Goal: Entertainment & Leisure: Consume media (video, audio)

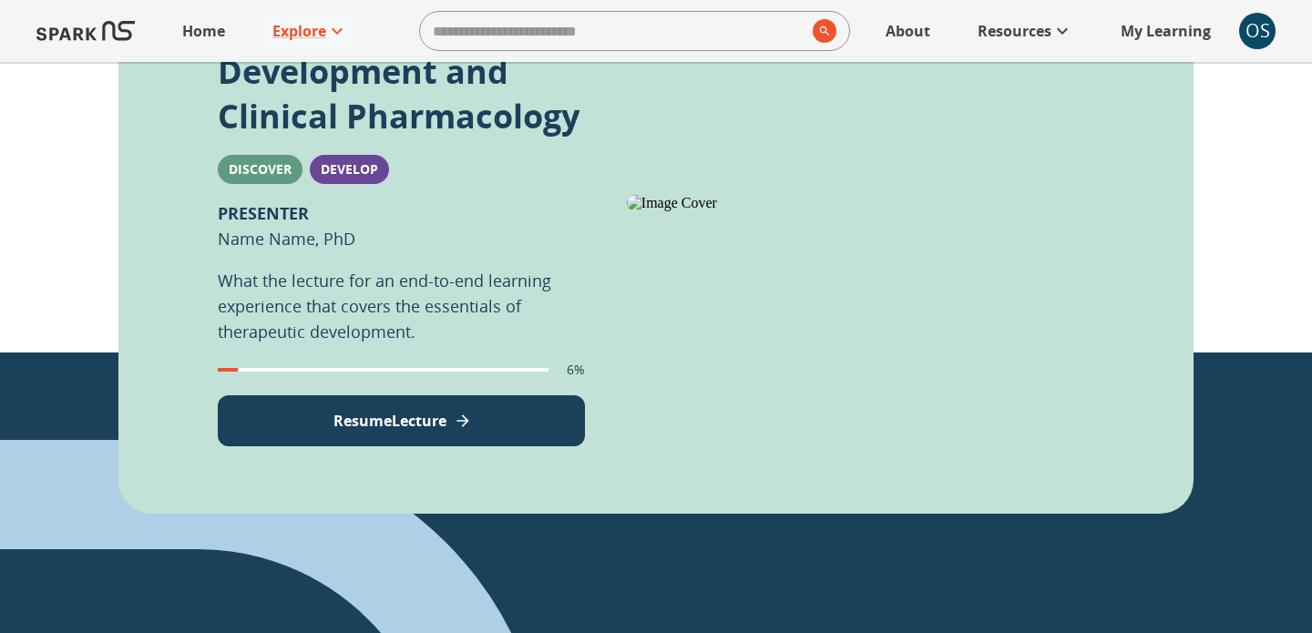
scroll to position [495, 0]
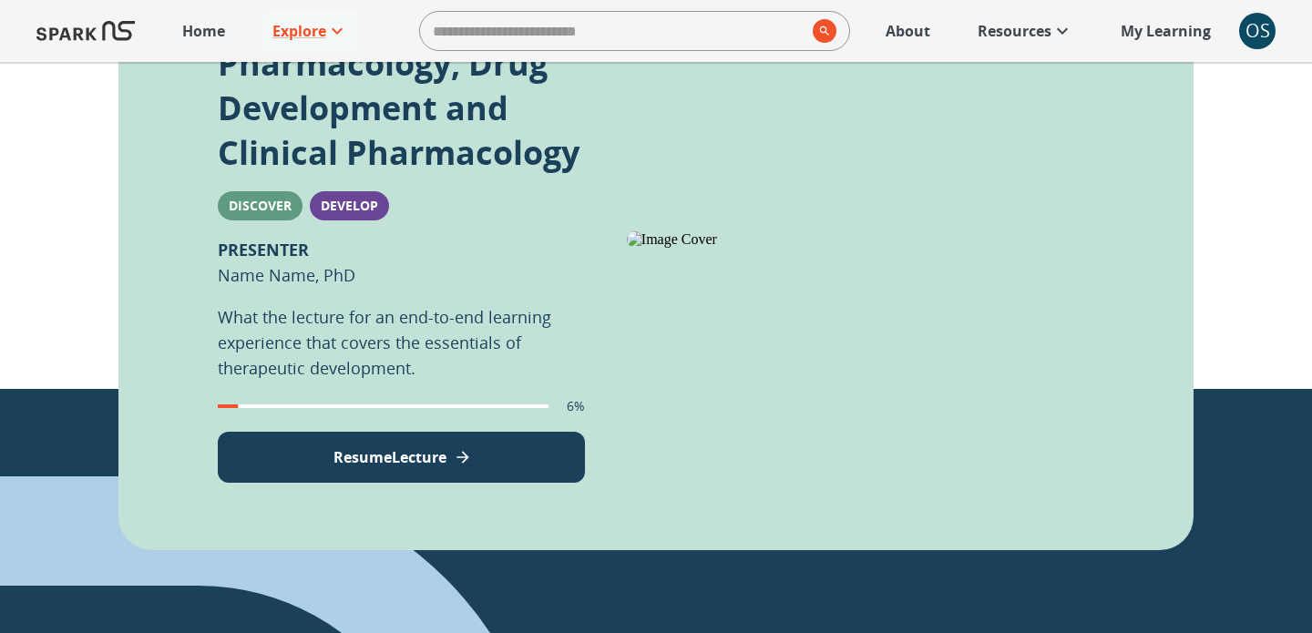
scroll to position [472, 0]
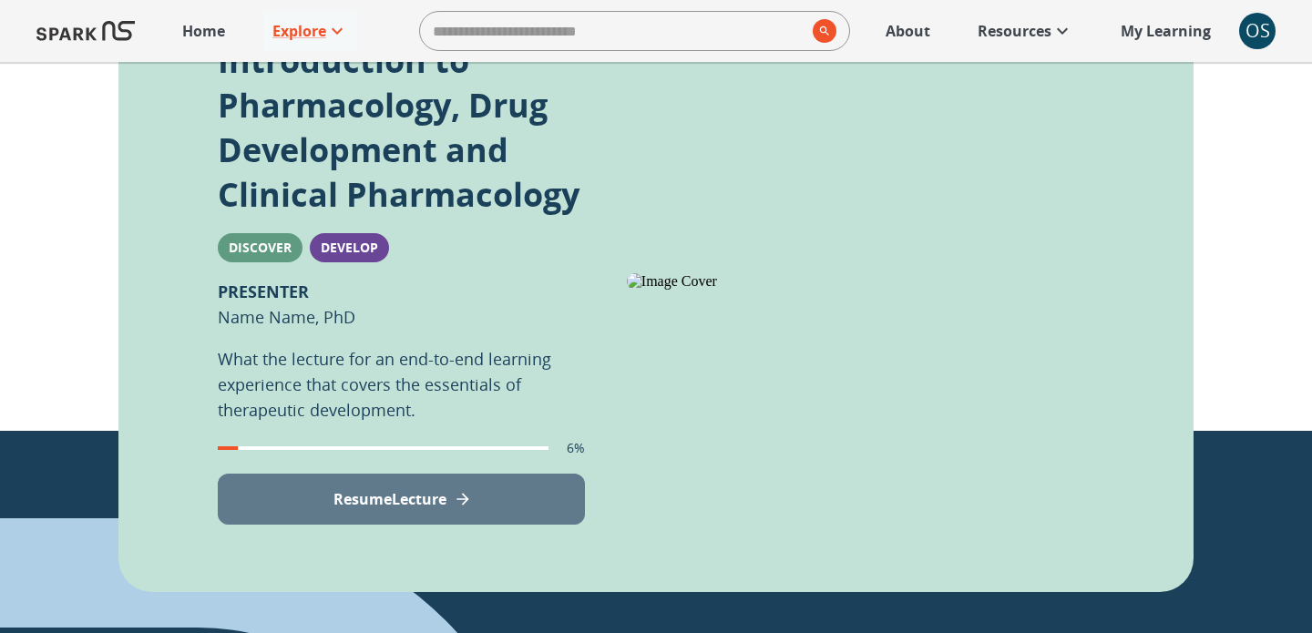
click at [349, 514] on button "Resume Lecture" at bounding box center [401, 499] width 367 height 51
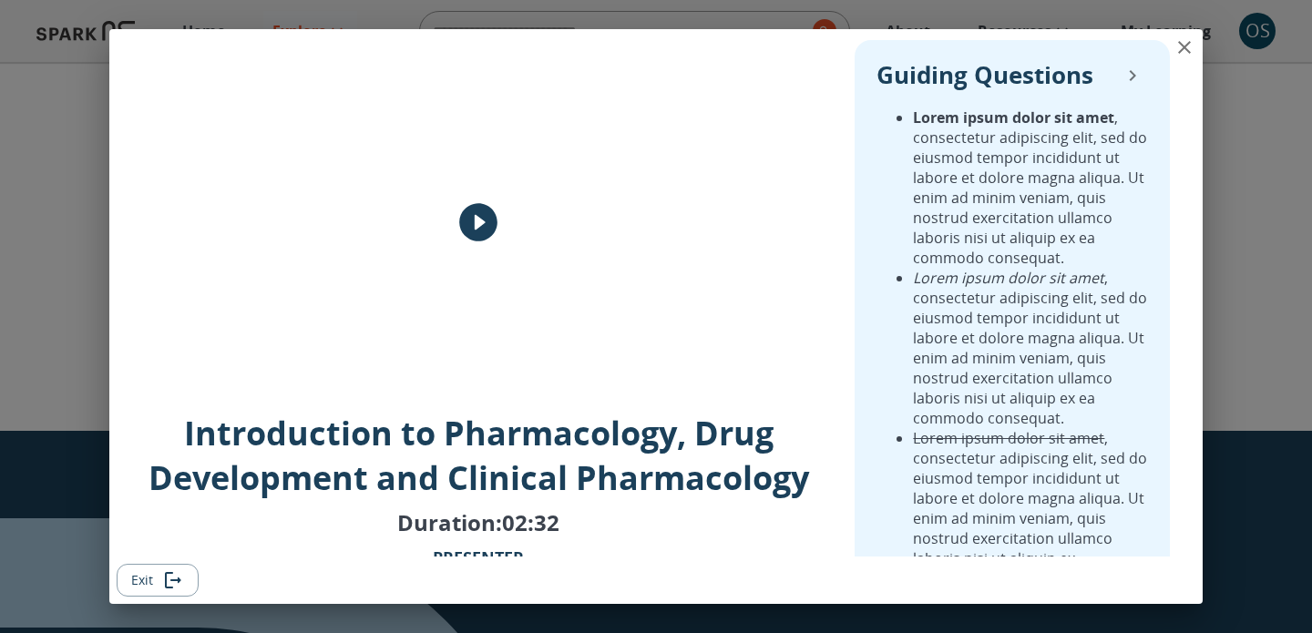
click at [170, 580] on icon "Exit" at bounding box center [175, 580] width 11 height 6
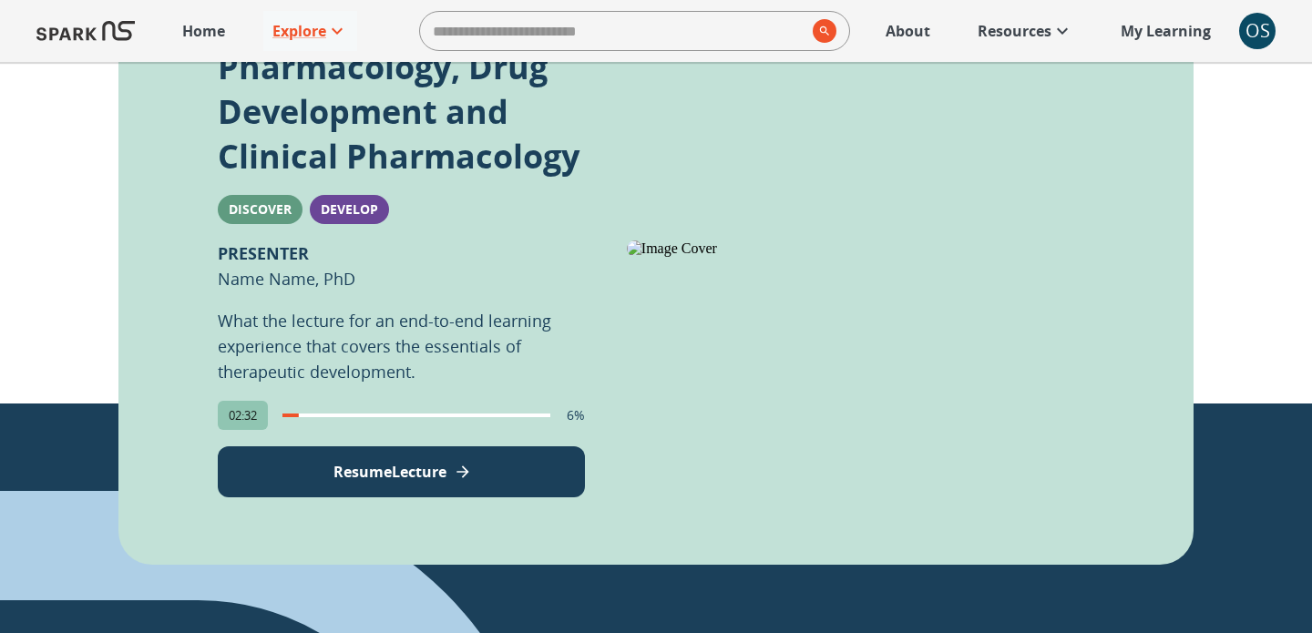
scroll to position [506, 0]
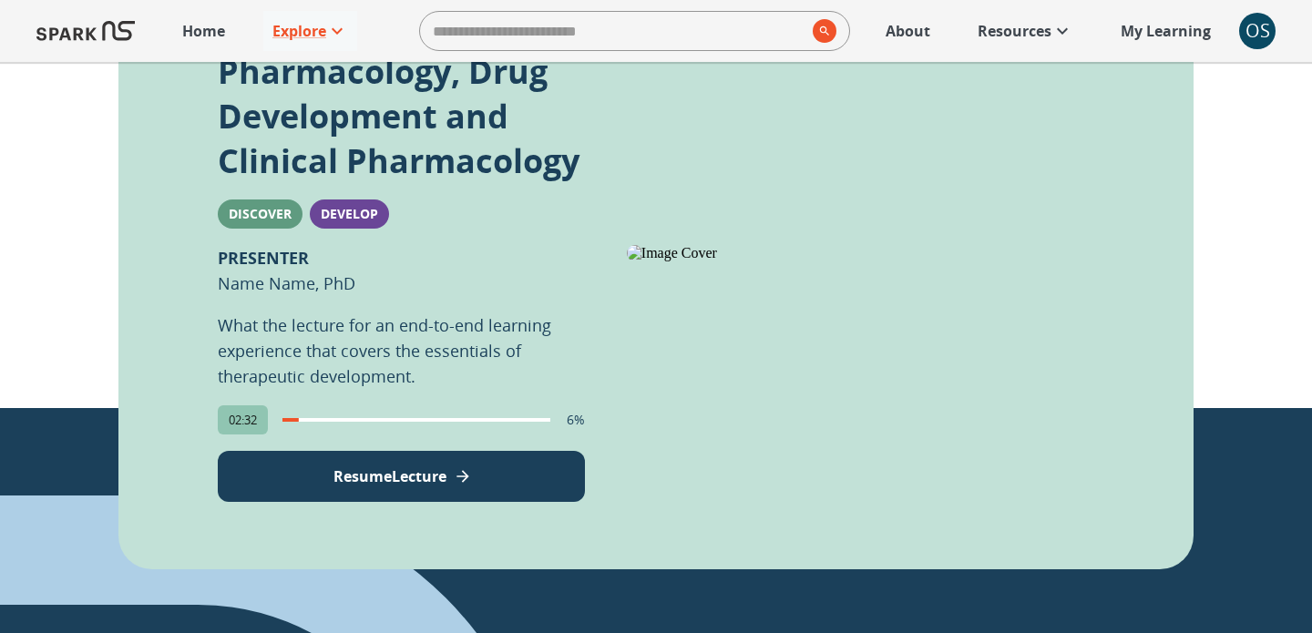
click at [350, 483] on p "Resume Lecture" at bounding box center [390, 477] width 113 height 22
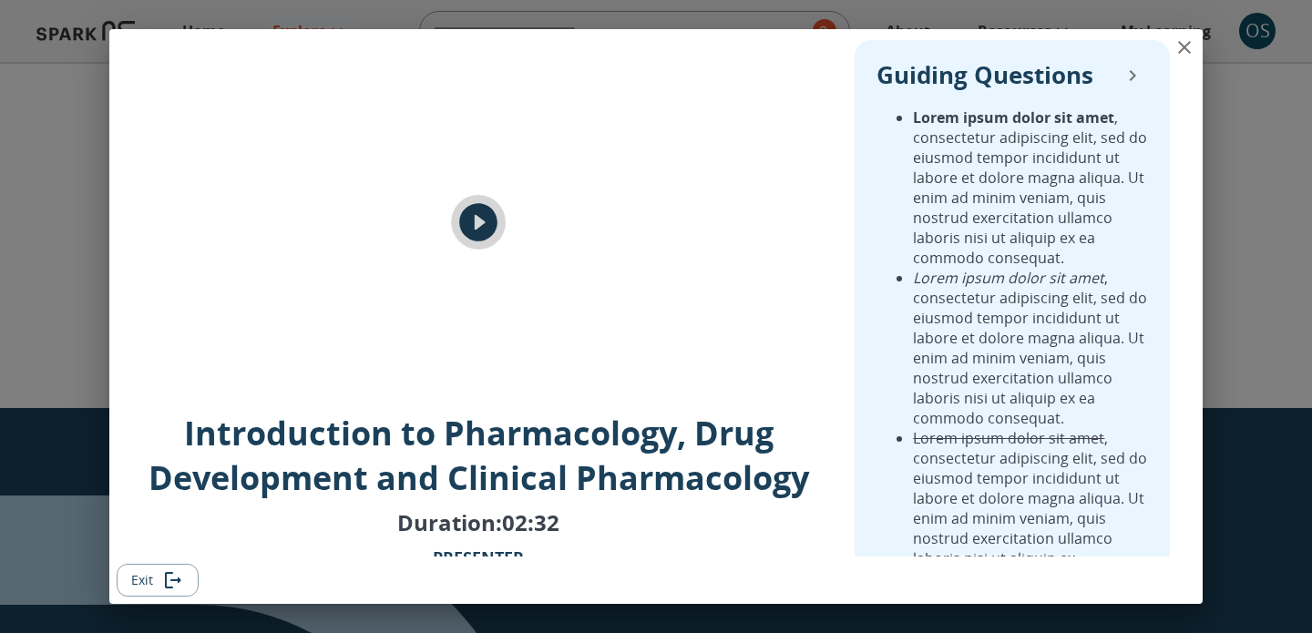
click at [472, 235] on icon "play" at bounding box center [478, 222] width 38 height 38
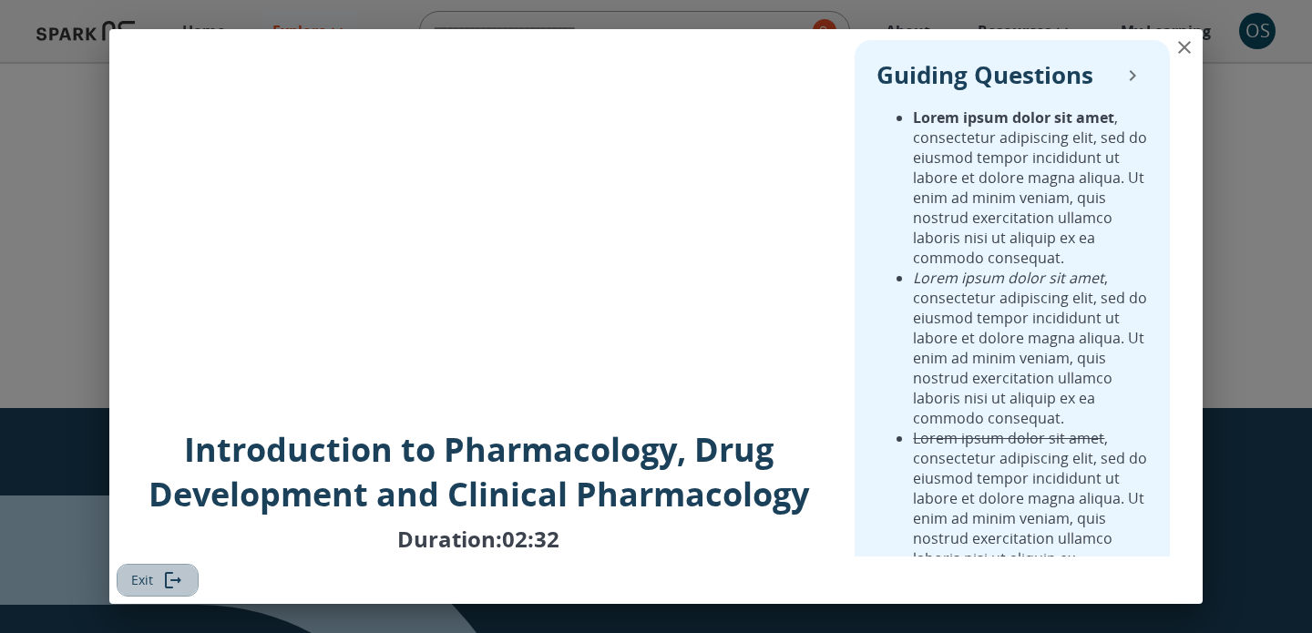
click at [182, 583] on icon "Exit" at bounding box center [173, 581] width 22 height 22
